Goal: Task Accomplishment & Management: Manage account settings

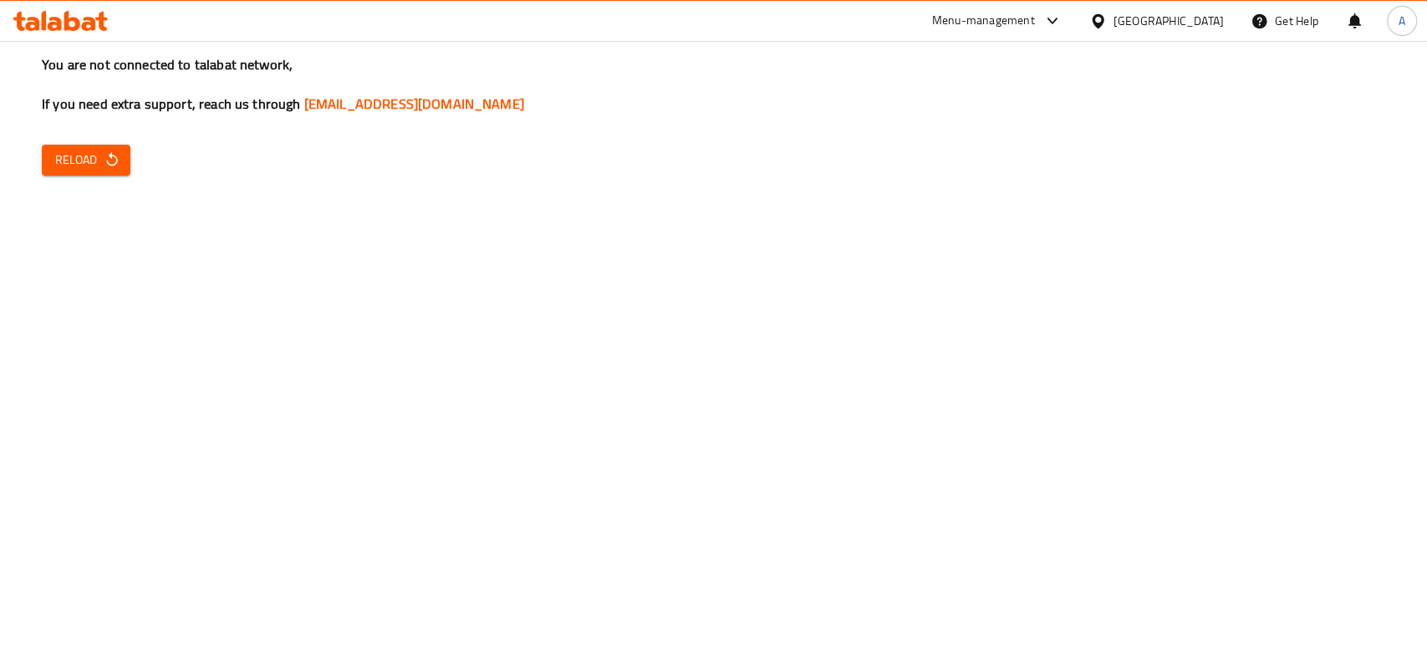
click at [94, 172] on button "Reload" at bounding box center [86, 160] width 89 height 31
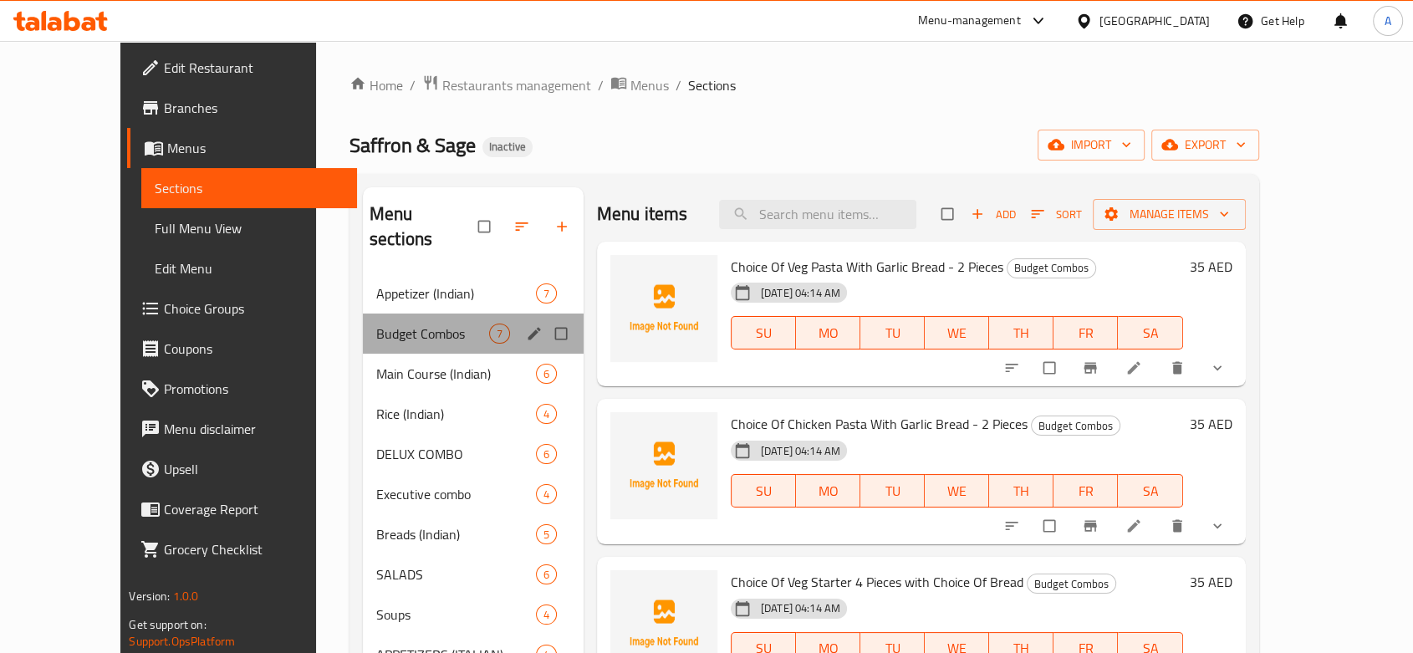
click at [415, 319] on div "Budget Combos 7" at bounding box center [473, 334] width 221 height 40
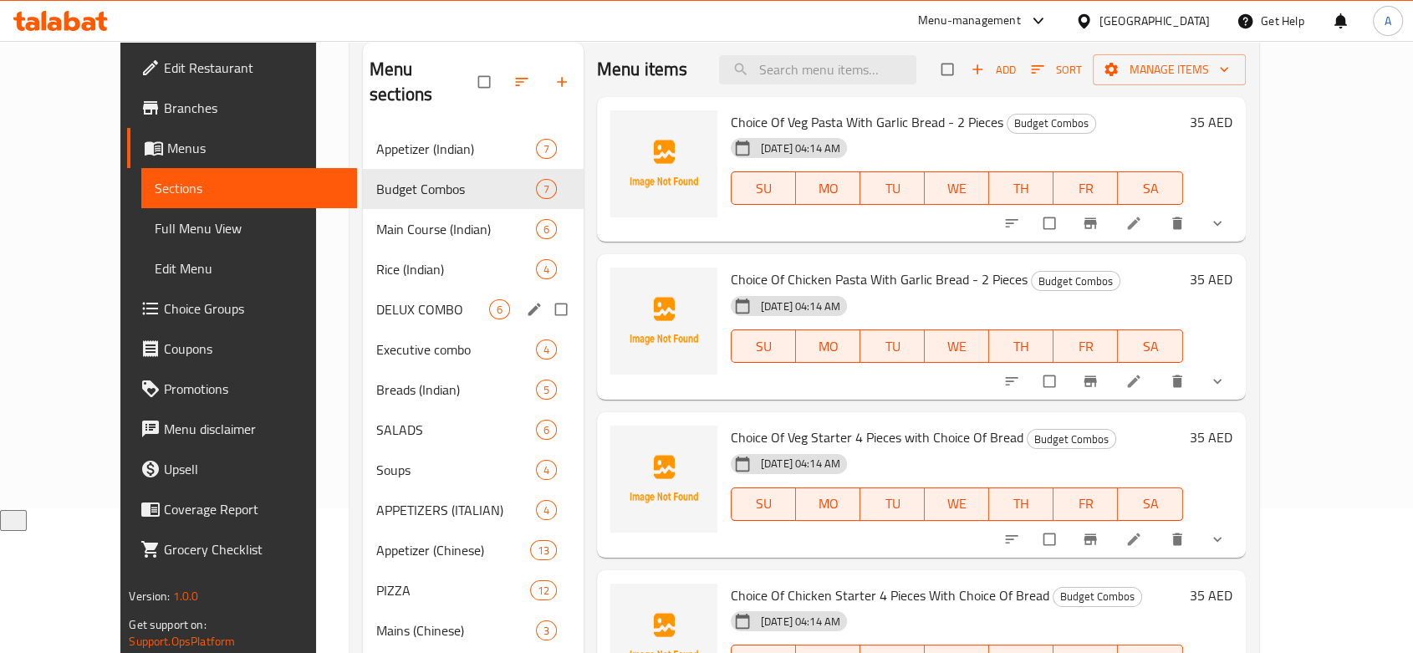
scroll to position [330, 0]
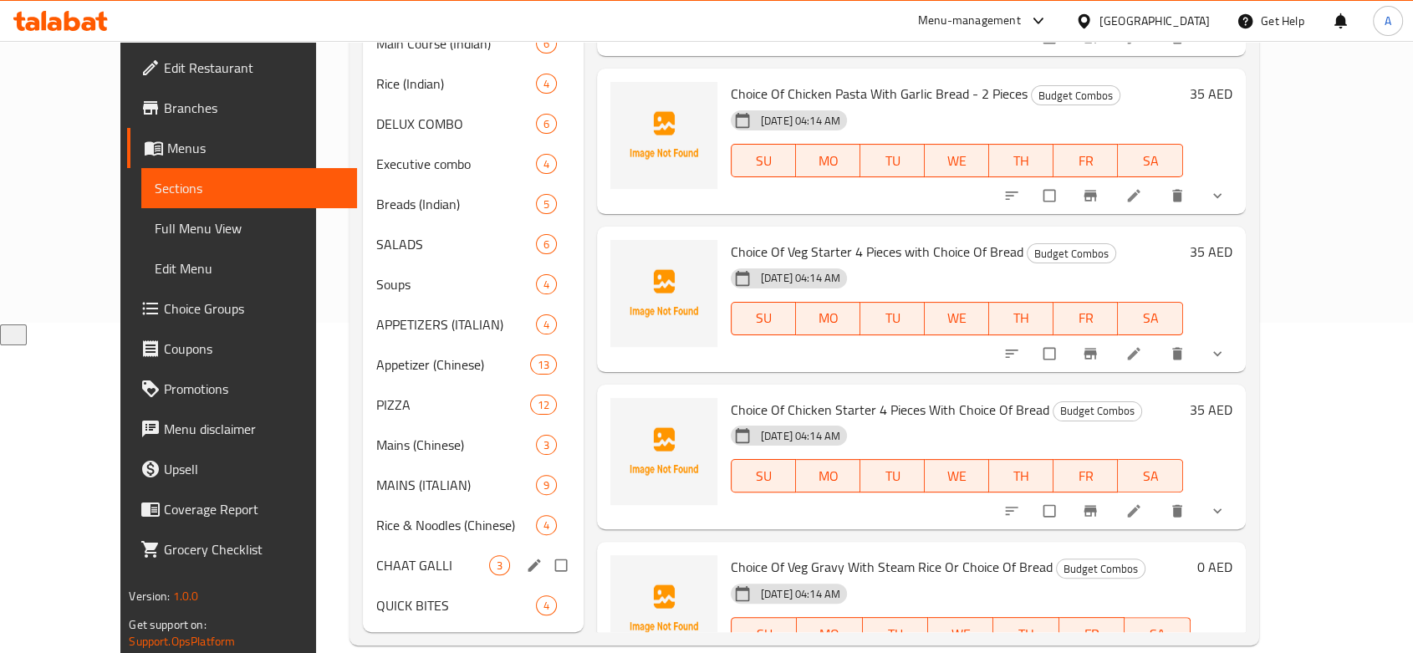
click at [375, 553] on div "CHAAT GALLI 3" at bounding box center [473, 565] width 221 height 40
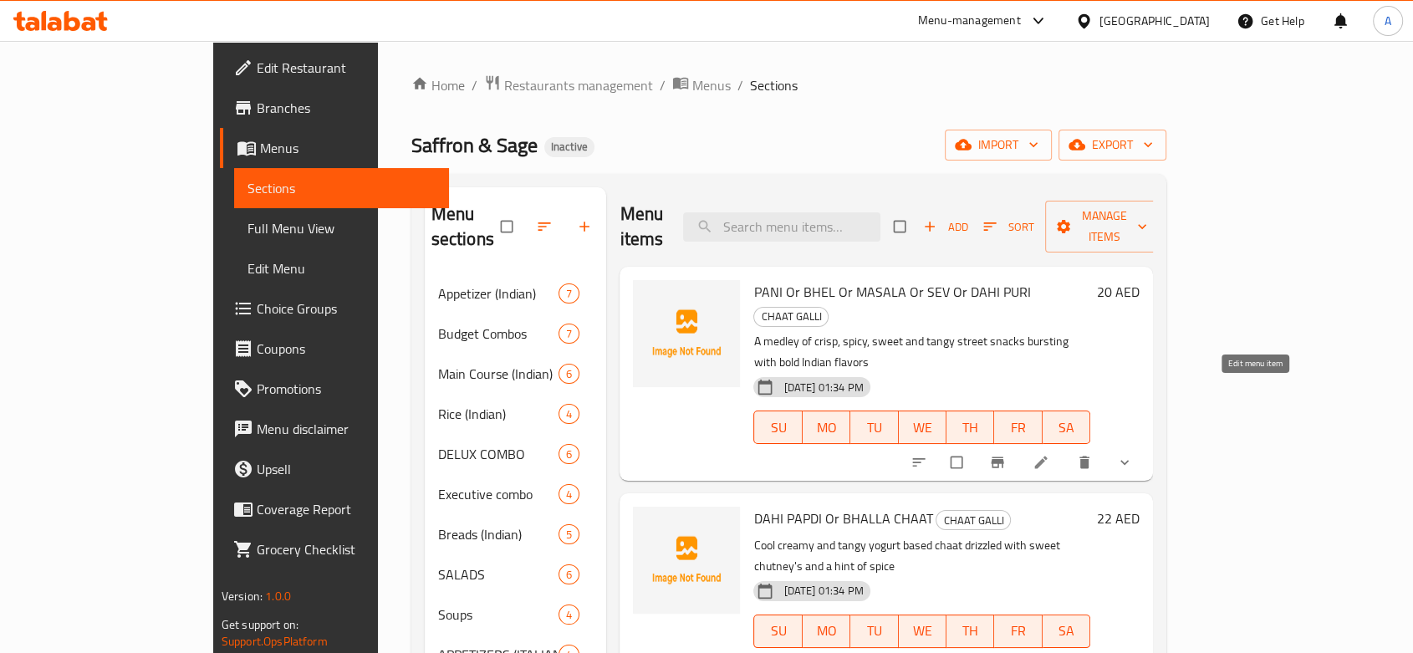
click at [1048, 456] on icon at bounding box center [1041, 462] width 13 height 13
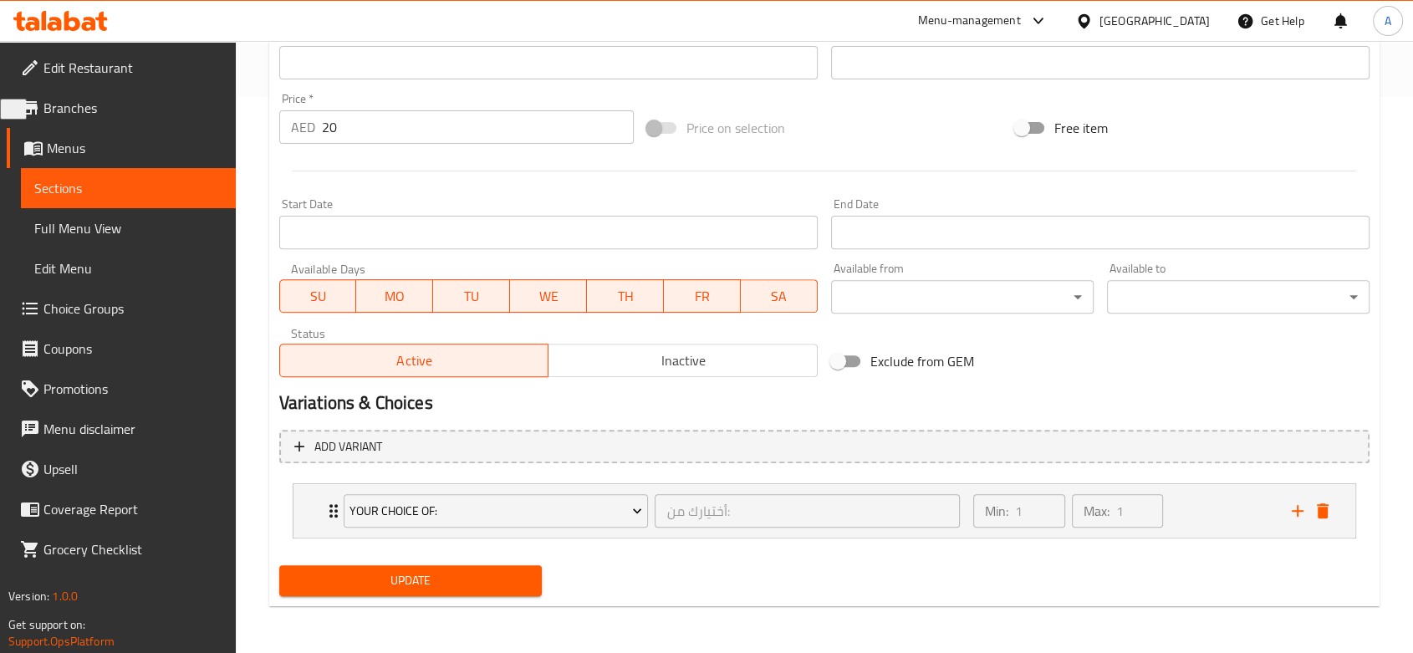
scroll to position [555, 0]
click at [304, 513] on div "your choice of: أختيارك من: ​ Min: 1 ​ Max: 1 ​" at bounding box center [824, 512] width 1062 height 54
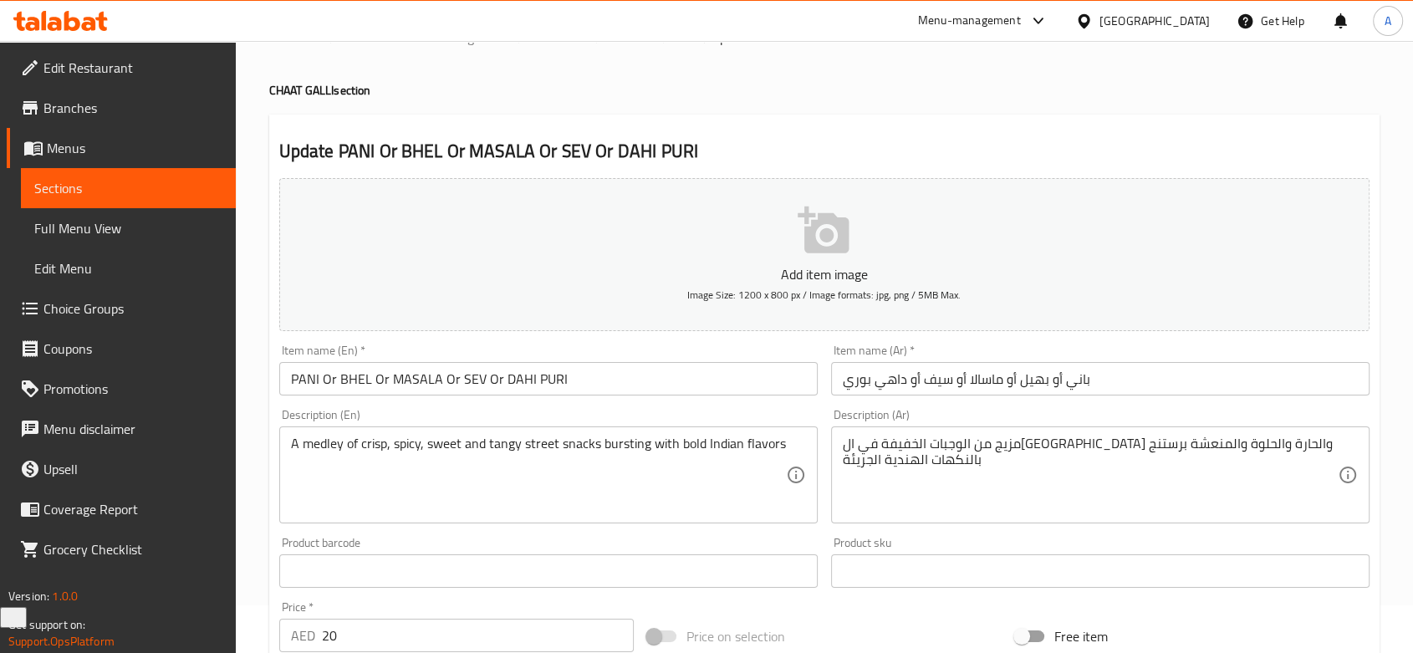
scroll to position [0, 0]
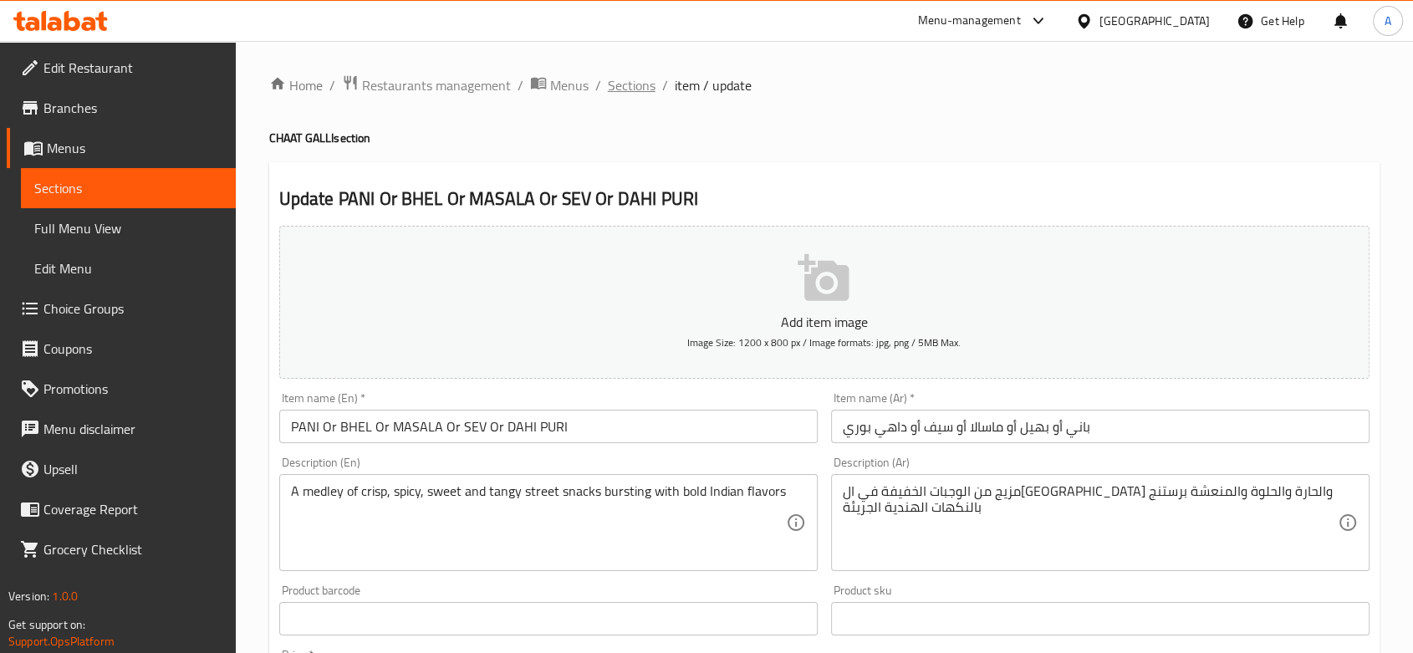
click at [614, 84] on span "Sections" at bounding box center [632, 85] width 48 height 20
